Goal: Transaction & Acquisition: Purchase product/service

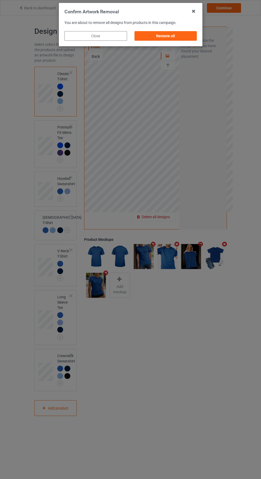
click at [166, 39] on div "Remove all" at bounding box center [165, 36] width 62 height 10
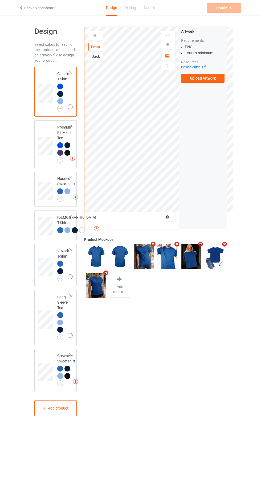
click at [203, 81] on label "Upload Artwork" at bounding box center [203, 78] width 44 height 9
click at [0, 0] on input "Upload Artwork" at bounding box center [0, 0] width 0 height 0
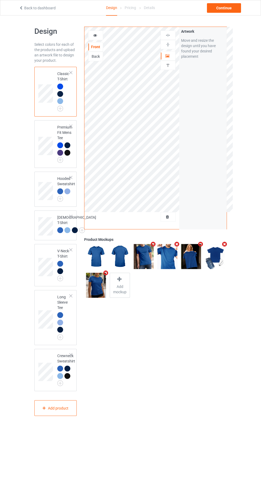
click at [173, 375] on div "Front Back Artwork Personalized text Artwork Move and resize the design until y…" at bounding box center [155, 221] width 150 height 396
click at [0, 0] on img at bounding box center [0, 0] width 0 height 0
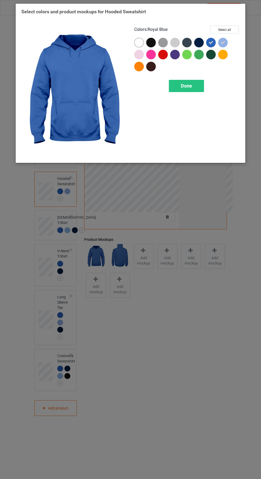
click at [186, 88] on span "Done" at bounding box center [186, 86] width 11 height 6
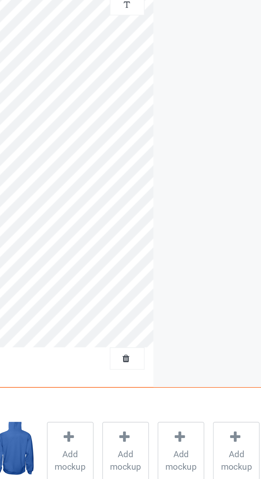
scroll to position [1, 0]
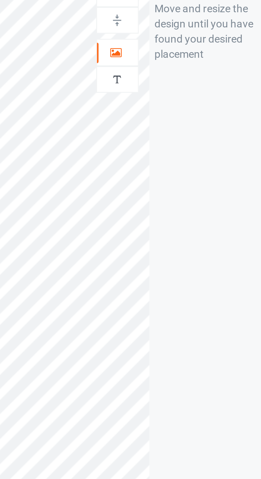
click at [169, 55] on icon at bounding box center [167, 54] width 5 height 4
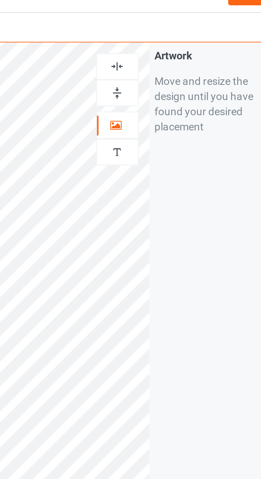
click at [167, 30] on div at bounding box center [167, 34] width 15 height 9
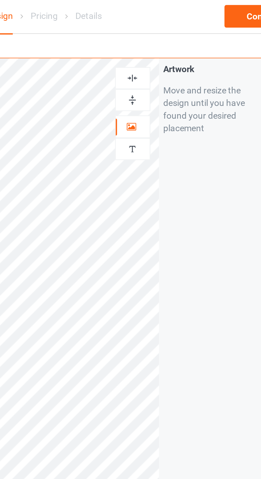
click at [168, 35] on img at bounding box center [167, 34] width 5 height 5
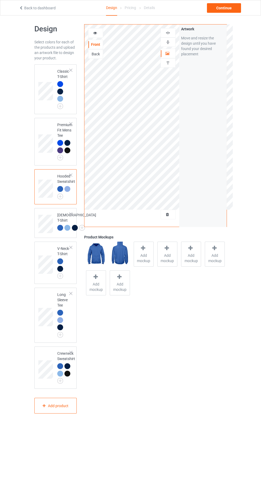
scroll to position [2, 0]
click at [231, 7] on div "Continue" at bounding box center [224, 8] width 34 height 10
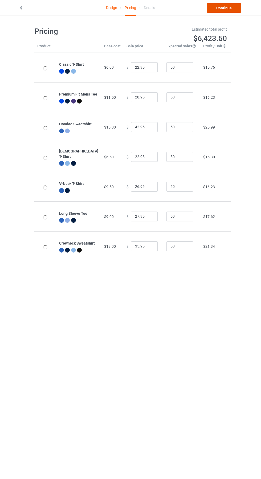
click at [228, 6] on link "Continue" at bounding box center [224, 8] width 34 height 10
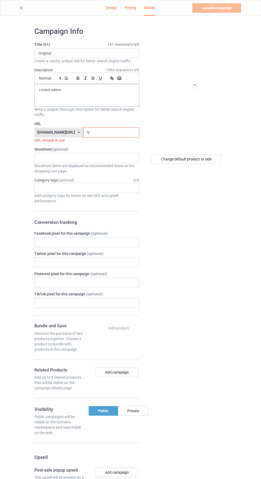
click at [94, 132] on input "lz" at bounding box center [111, 132] width 56 height 10
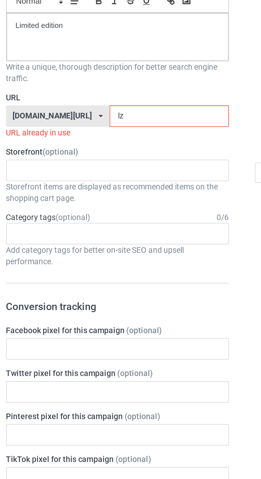
type input "lzp"
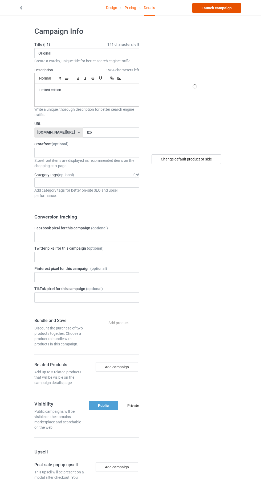
click at [212, 6] on link "Launch campaign" at bounding box center [216, 8] width 49 height 10
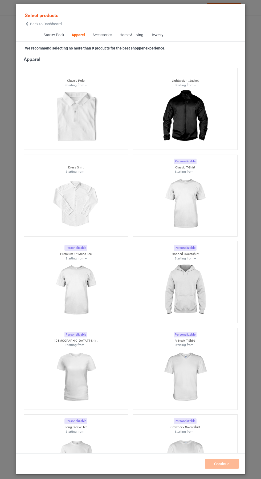
click at [27, 24] on icon at bounding box center [27, 24] width 5 height 4
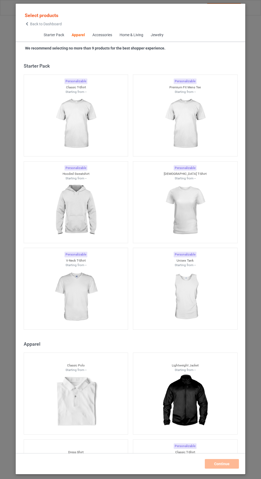
click at [27, 24] on icon at bounding box center [27, 24] width 5 height 4
